Goal: Transaction & Acquisition: Purchase product/service

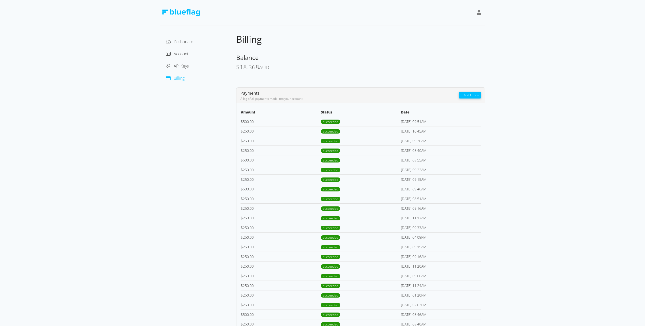
click at [474, 94] on button "+ Add Funds" at bounding box center [470, 95] width 22 height 7
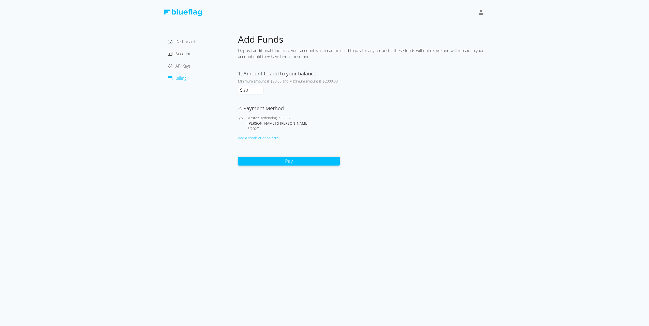
drag, startPoint x: 253, startPoint y: 89, endPoint x: 242, endPoint y: 90, distance: 11.0
click at [242, 90] on div "20" at bounding box center [250, 90] width 25 height 9
type input "500"
click at [255, 120] on span "MasterCard" at bounding box center [256, 118] width 19 height 5
click at [242, 120] on input "MasterCard ending in 6836 [PERSON_NAME] S [PERSON_NAME] 3 / 2027" at bounding box center [240, 118] width 3 height 3
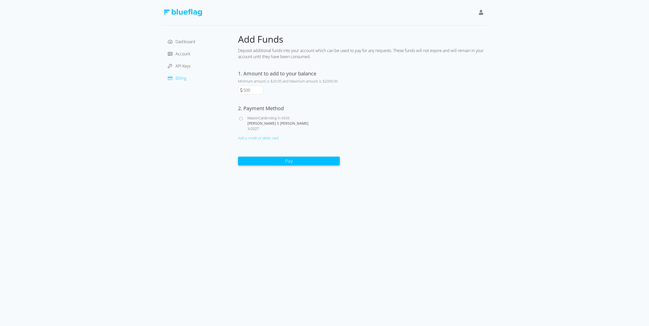
radio input "true"
click at [286, 163] on button "Pay" at bounding box center [289, 161] width 102 height 9
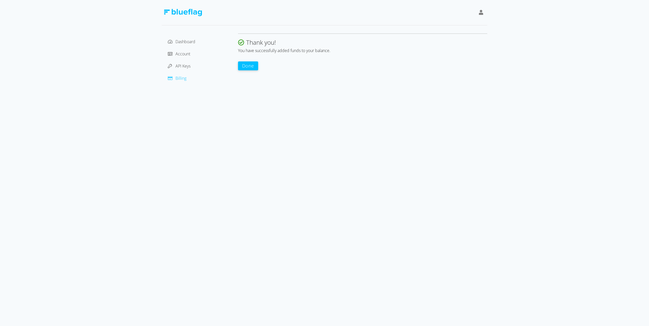
click at [250, 67] on button "Done" at bounding box center [248, 66] width 20 height 9
